Goal: Transaction & Acquisition: Purchase product/service

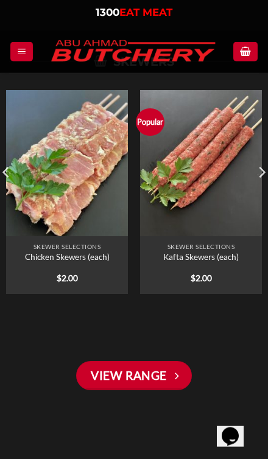
scroll to position [1717, 0]
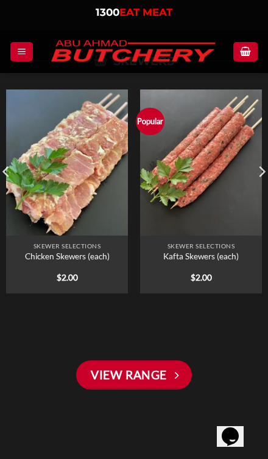
click at [26, 46] on icon "Menu" at bounding box center [21, 51] width 9 height 11
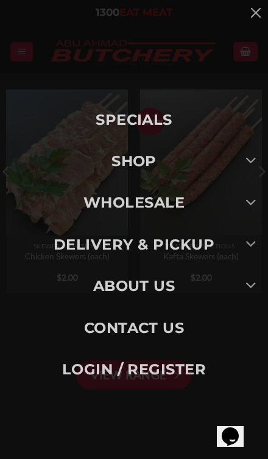
click at [241, 174] on button "Toggle" at bounding box center [251, 162] width 27 height 24
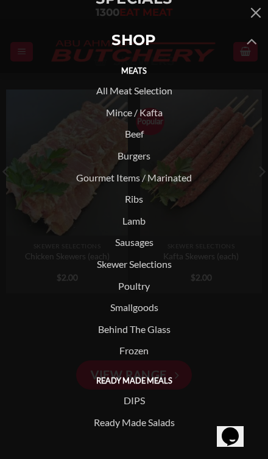
scroll to position [71, 0]
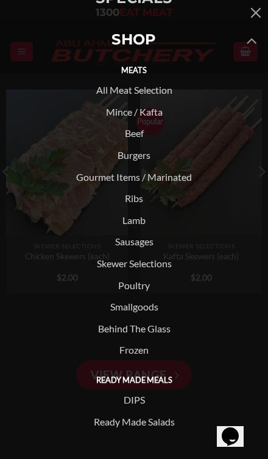
click at [144, 155] on link "Burgers" at bounding box center [134, 155] width 268 height 22
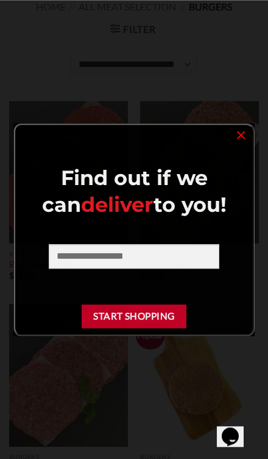
scroll to position [88, 0]
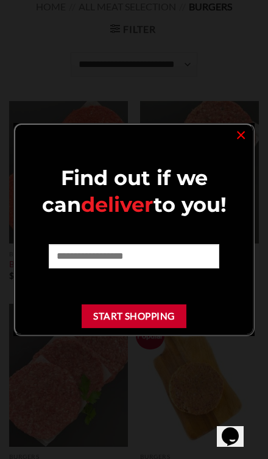
click at [228, 134] on div "Find out if we can deliver to you! Start Shopping ×" at bounding box center [133, 229] width 241 height 213
click at [240, 130] on link "×" at bounding box center [241, 134] width 18 height 16
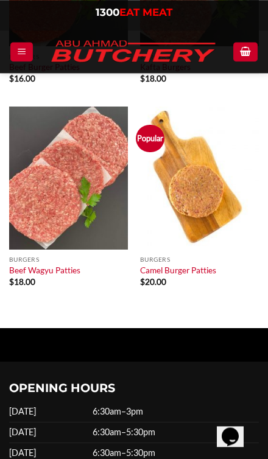
scroll to position [285, 0]
click at [183, 270] on link "Camel Burger Patties" at bounding box center [178, 271] width 76 height 11
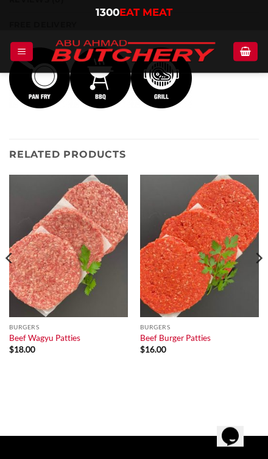
scroll to position [980, 0]
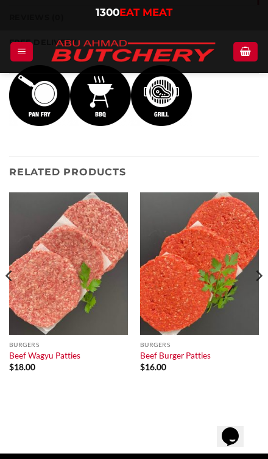
click at [24, 55] on icon "Menu" at bounding box center [21, 51] width 9 height 11
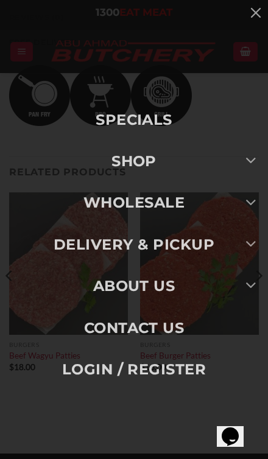
click at [244, 203] on button "Toggle" at bounding box center [251, 203] width 27 height 24
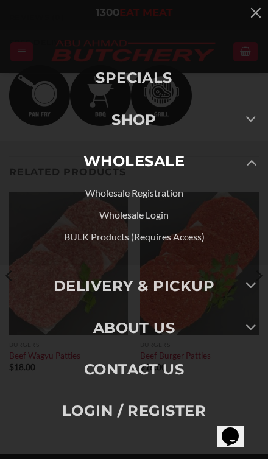
click at [243, 168] on button "Toggle" at bounding box center [251, 162] width 27 height 24
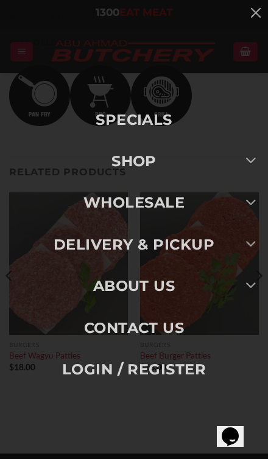
click at [242, 247] on button "Toggle" at bounding box center [251, 245] width 27 height 24
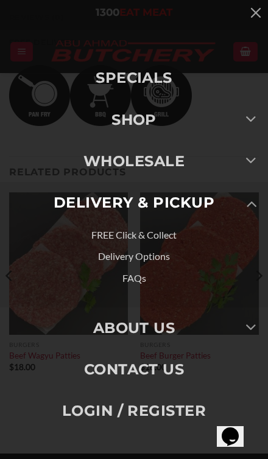
click at [166, 256] on link "Delivery Options" at bounding box center [134, 256] width 268 height 22
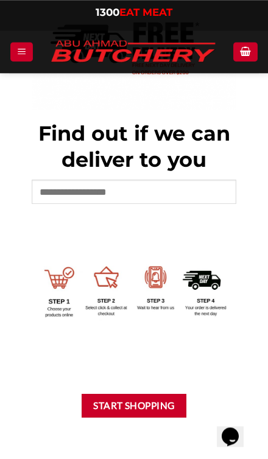
scroll to position [316, 0]
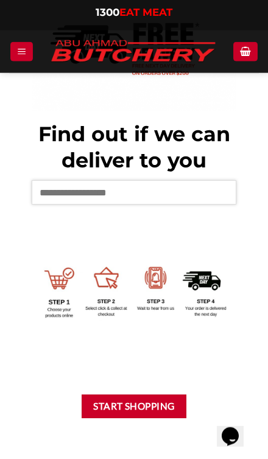
click at [155, 190] on input "text" at bounding box center [134, 192] width 205 height 24
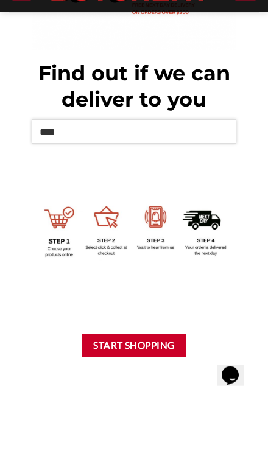
type input "****"
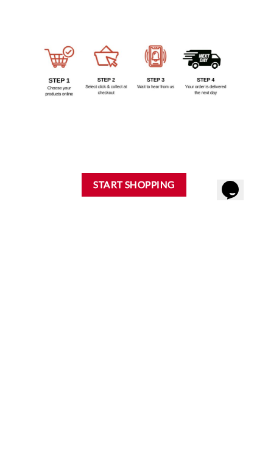
click at [160, 420] on button "Start Shopping" at bounding box center [134, 432] width 105 height 24
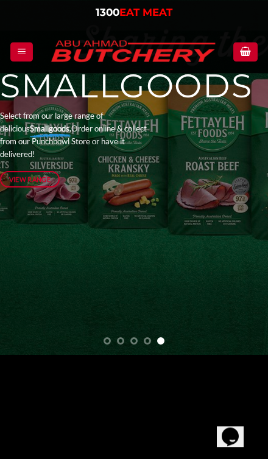
scroll to position [175, 0]
